Goal: Use online tool/utility: Utilize a website feature to perform a specific function

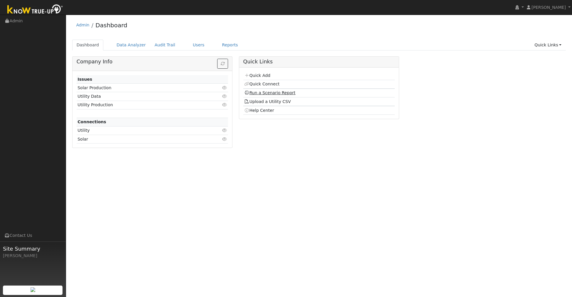
click at [282, 92] on link "Run a Scenario Report" at bounding box center [269, 92] width 51 height 5
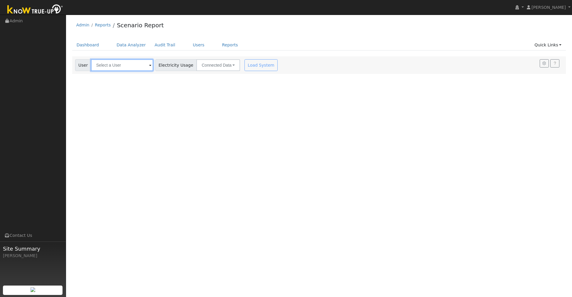
click at [116, 65] on input "text" at bounding box center [122, 65] width 62 height 12
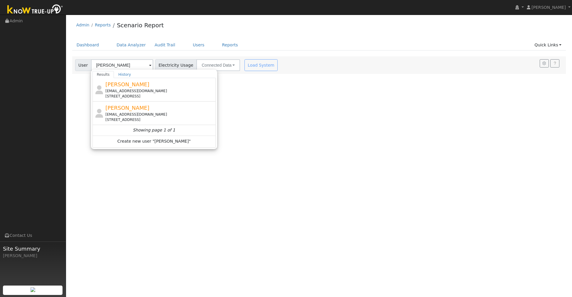
click at [129, 112] on div "dylan2holly@yahoo.com" at bounding box center [159, 114] width 109 height 5
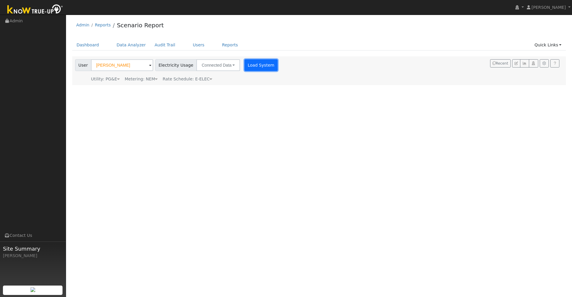
click at [262, 62] on button "Load System" at bounding box center [260, 65] width 33 height 12
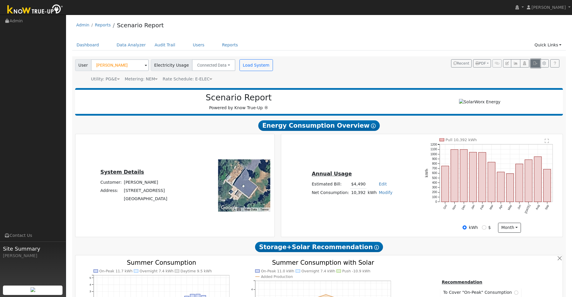
click at [533, 65] on button "button" at bounding box center [535, 63] width 9 height 8
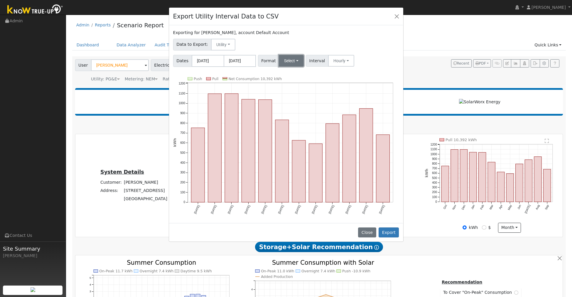
click at [297, 63] on button "Select" at bounding box center [291, 61] width 25 height 12
click at [289, 75] on link "Generic" at bounding box center [299, 74] width 42 height 8
click at [389, 233] on button "Export" at bounding box center [389, 232] width 20 height 10
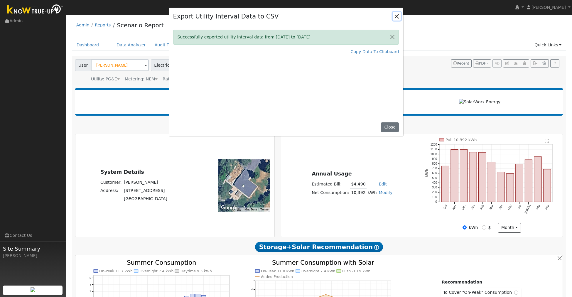
drag, startPoint x: 397, startPoint y: 18, endPoint x: 394, endPoint y: 18, distance: 3.0
click at [397, 18] on button "Close" at bounding box center [397, 16] width 8 height 8
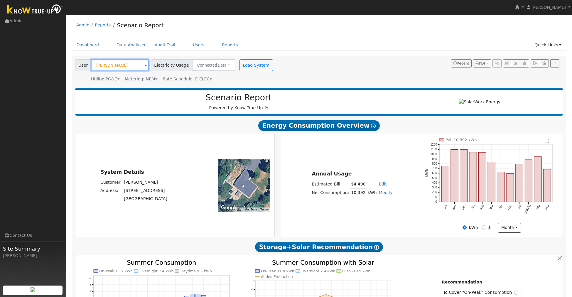
click at [126, 66] on input "Dylan Holly" at bounding box center [120, 65] width 58 height 12
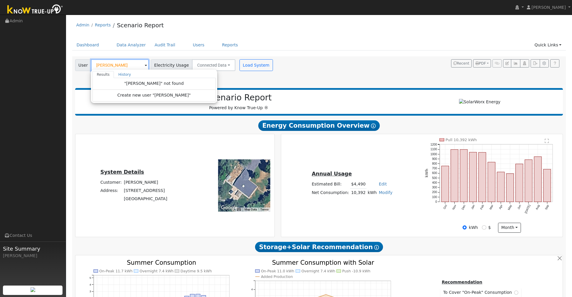
drag, startPoint x: 111, startPoint y: 65, endPoint x: 81, endPoint y: 67, distance: 30.0
click at [81, 67] on div "User arindam Results History "arindam" not found Create new user "arindam" Ente…" at bounding box center [112, 65] width 74 height 12
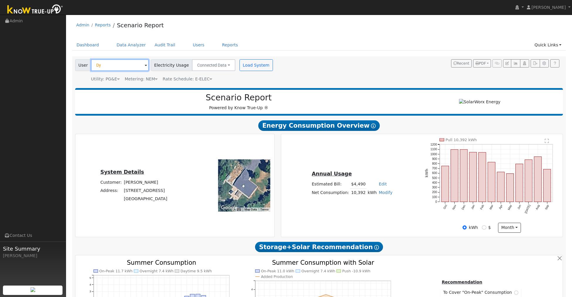
type input "D"
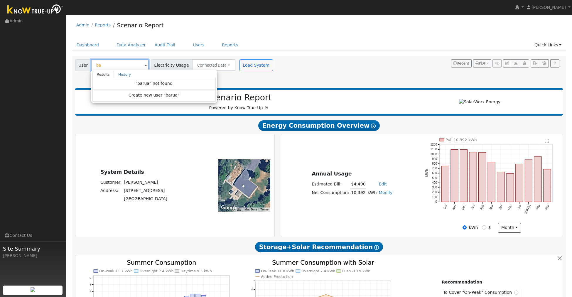
type input "b"
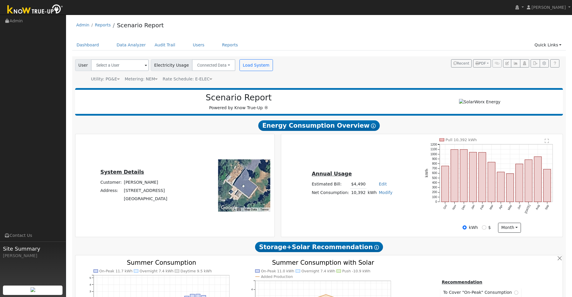
click at [174, 98] on h2 "Scenario Report" at bounding box center [238, 98] width 315 height 10
